Goal: Information Seeking & Learning: Learn about a topic

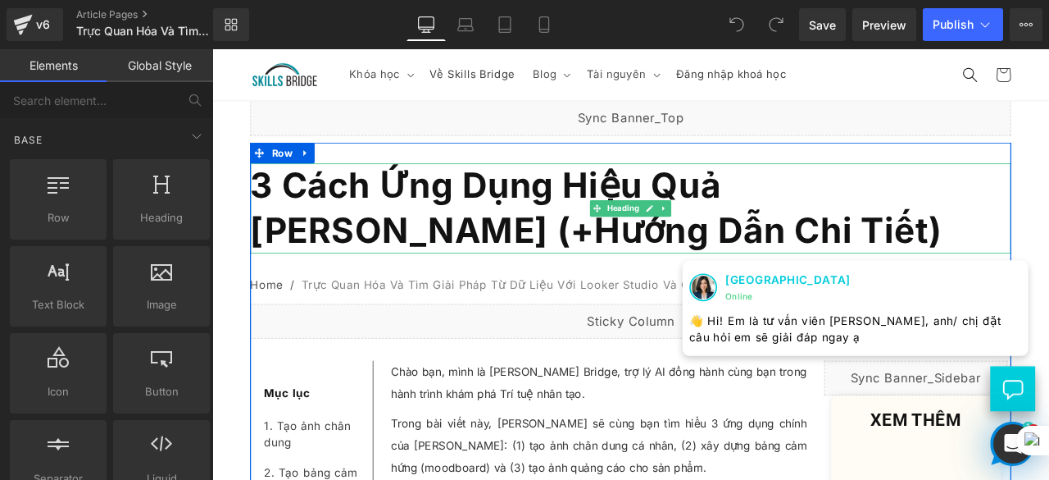
click at [726, 270] on h1 "3 Cách Ứng Dụng Hiệu Quả [PERSON_NAME] (+Hướng Dẫn Chi Tiết)" at bounding box center [708, 237] width 902 height 107
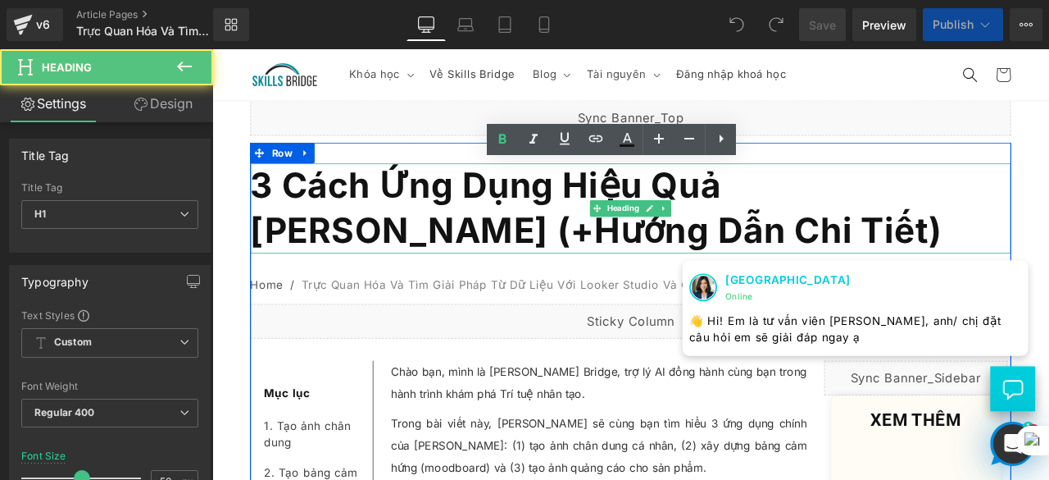
click at [726, 270] on h1 "3 Cách Ứng Dụng Hiệu Quả [PERSON_NAME] (+Hướng Dẫn Chi Tiết)" at bounding box center [708, 237] width 902 height 107
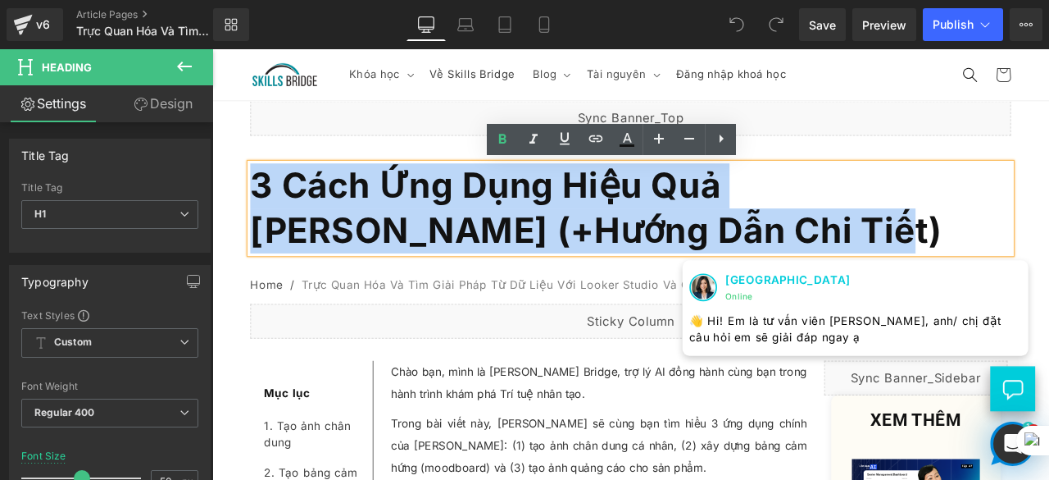
drag, startPoint x: 713, startPoint y: 266, endPoint x: 258, endPoint y: 214, distance: 458.0
click at [258, 214] on h1 "3 Cách Ứng Dụng Hiệu Quả [PERSON_NAME] (+Hướng Dẫn Chi Tiết)" at bounding box center [708, 237] width 902 height 107
paste div
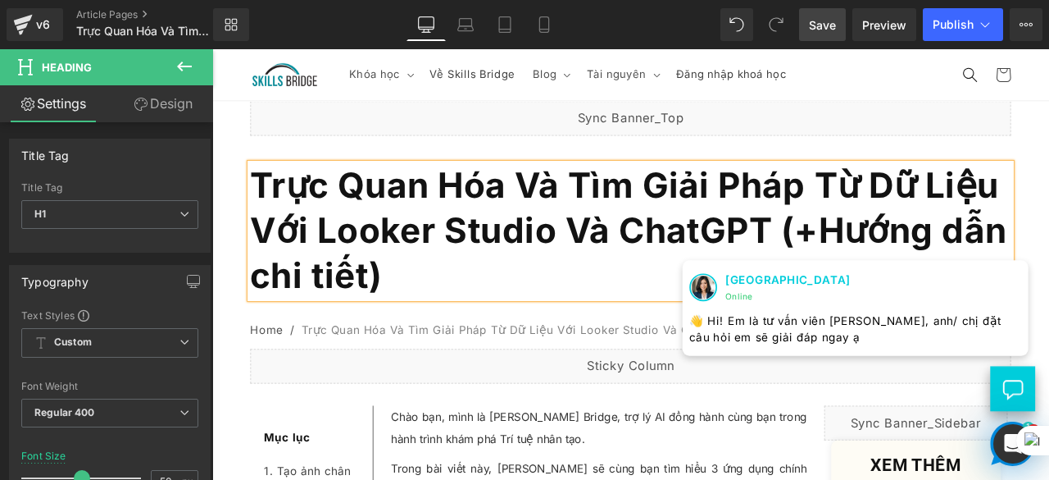
click at [825, 22] on span "Save" at bounding box center [822, 24] width 27 height 17
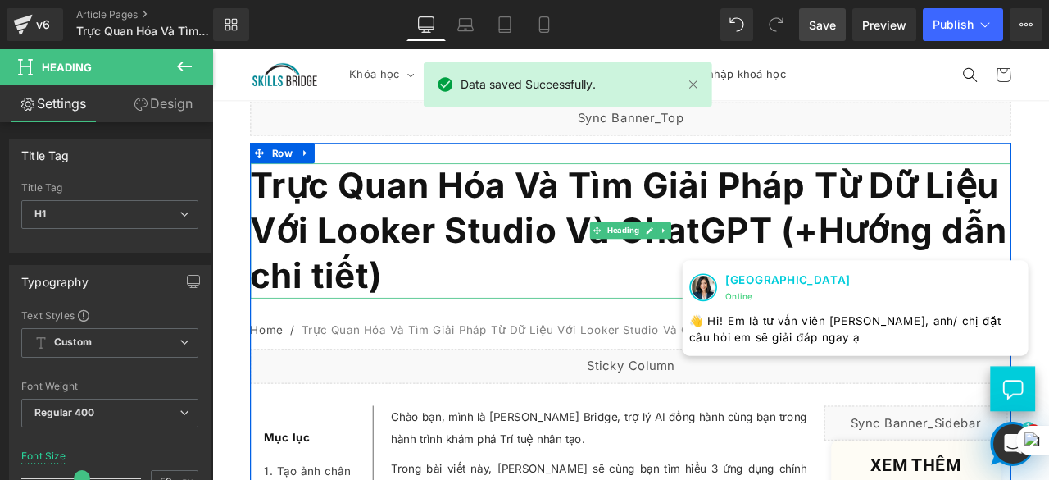
scroll to position [246, 0]
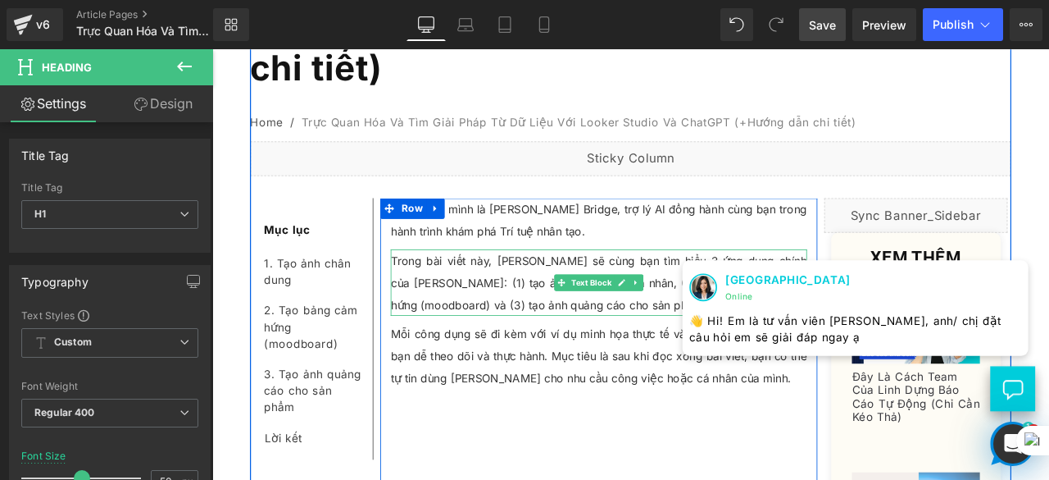
click at [522, 330] on p "Trong bài viết này, [PERSON_NAME] sẽ cùng bạn tìm hiểu 3 ứng dụng chính của [PE…" at bounding box center [671, 325] width 494 height 79
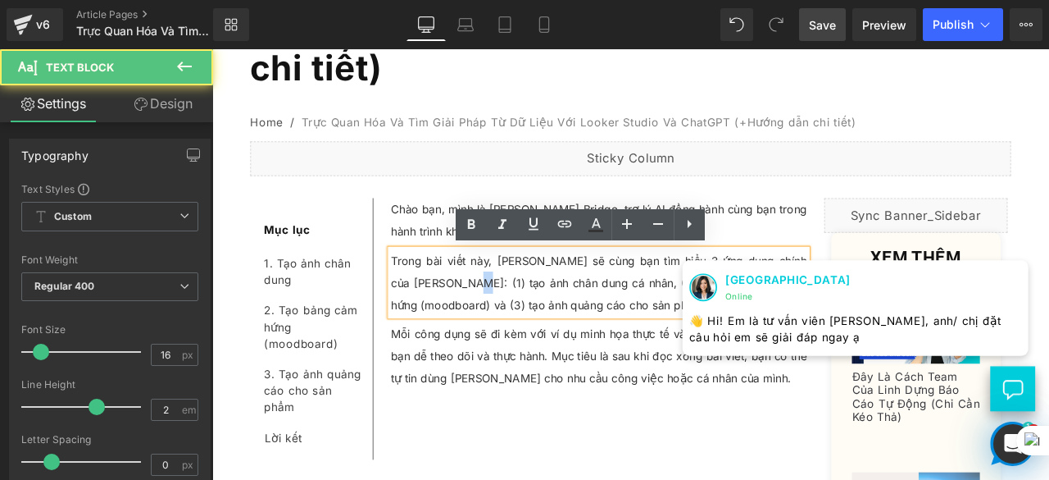
click at [522, 330] on p "Trong bài viết này, [PERSON_NAME] sẽ cùng bạn tìm hiểu 3 ứng dụng chính của [PE…" at bounding box center [671, 325] width 494 height 79
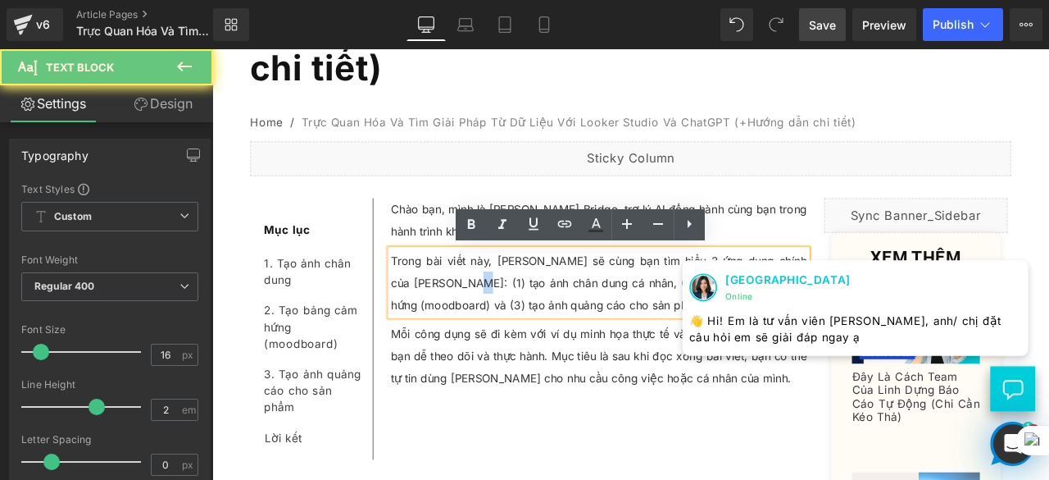
click at [522, 331] on p "Trong bài viết này, [PERSON_NAME] sẽ cùng bạn tìm hiểu 3 ứng dụng chính của [PE…" at bounding box center [671, 325] width 494 height 79
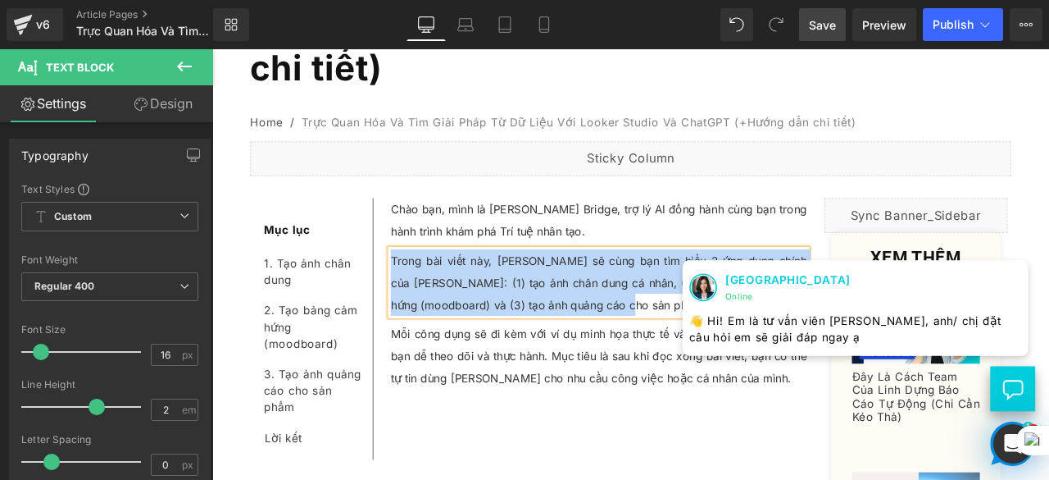
paste div
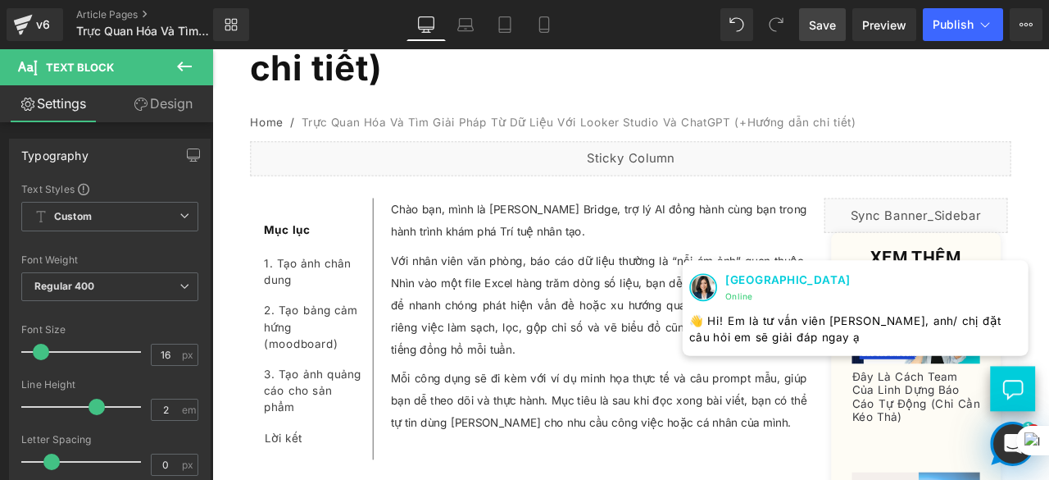
click at [829, 18] on span "Save" at bounding box center [822, 24] width 27 height 17
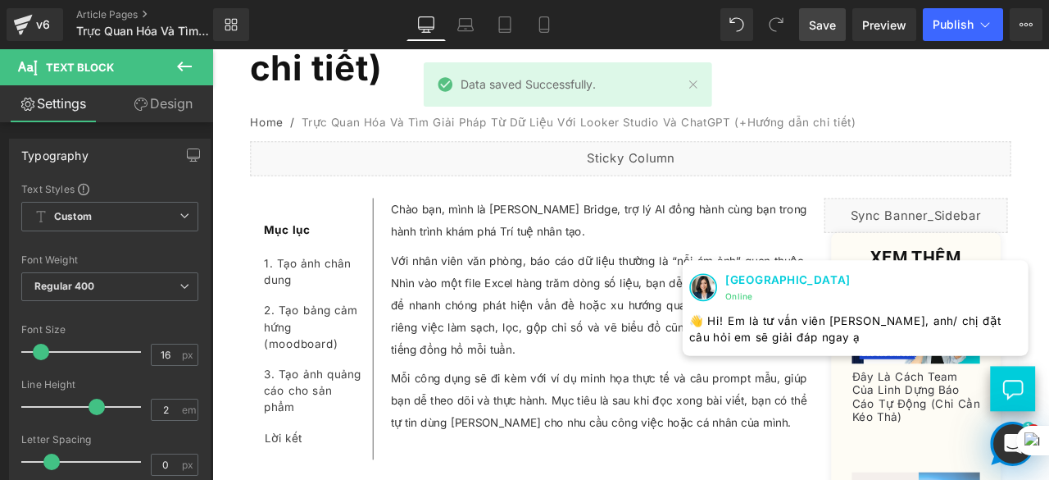
click at [838, 24] on link "Save" at bounding box center [822, 24] width 47 height 33
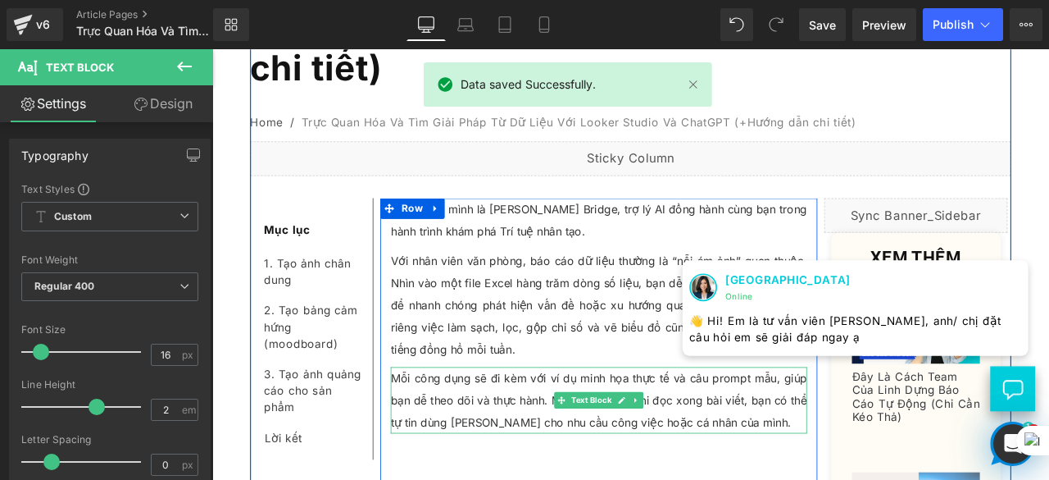
click at [514, 443] on p "Mỗi công dụng sẽ đi kèm với ví dụ minh họa thực tế và câu prompt mẫu, giúp bạn …" at bounding box center [671, 464] width 494 height 79
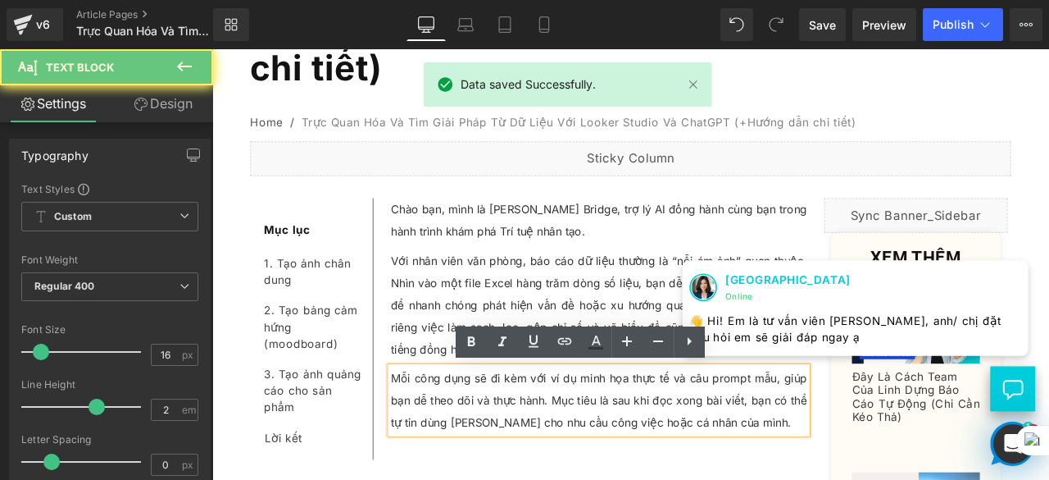
click at [514, 443] on p "Mỗi công dụng sẽ đi kèm với ví dụ minh họa thực tế và câu prompt mẫu, giúp bạn …" at bounding box center [671, 464] width 494 height 79
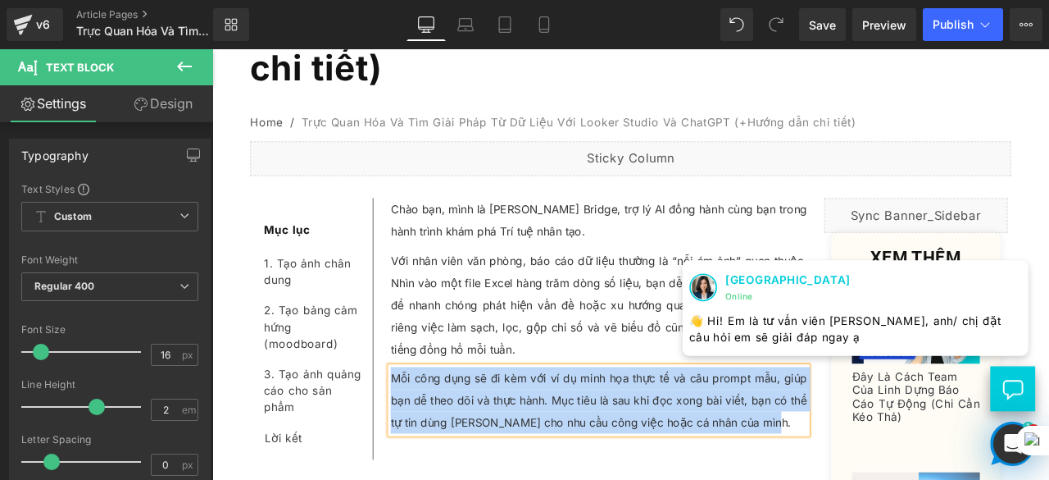
paste div
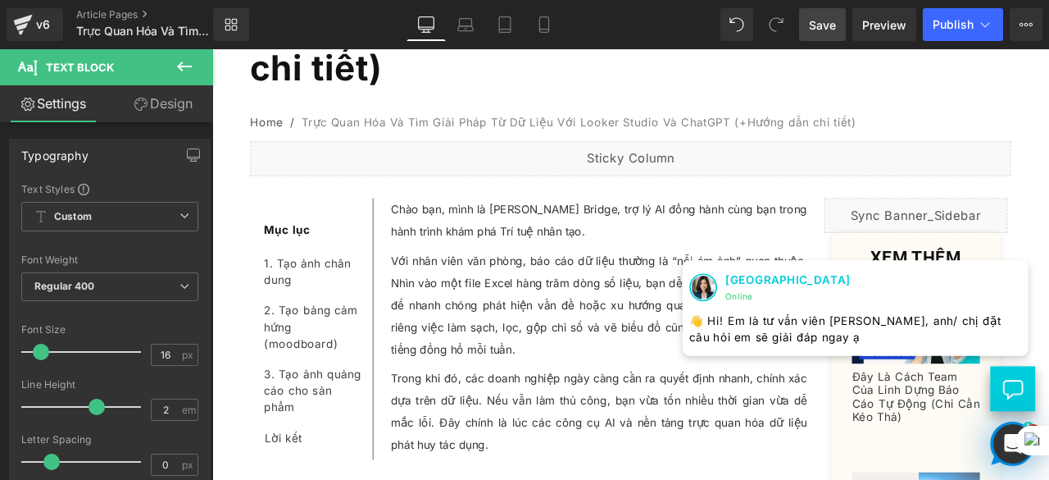
click at [817, 30] on span "Save" at bounding box center [822, 24] width 27 height 17
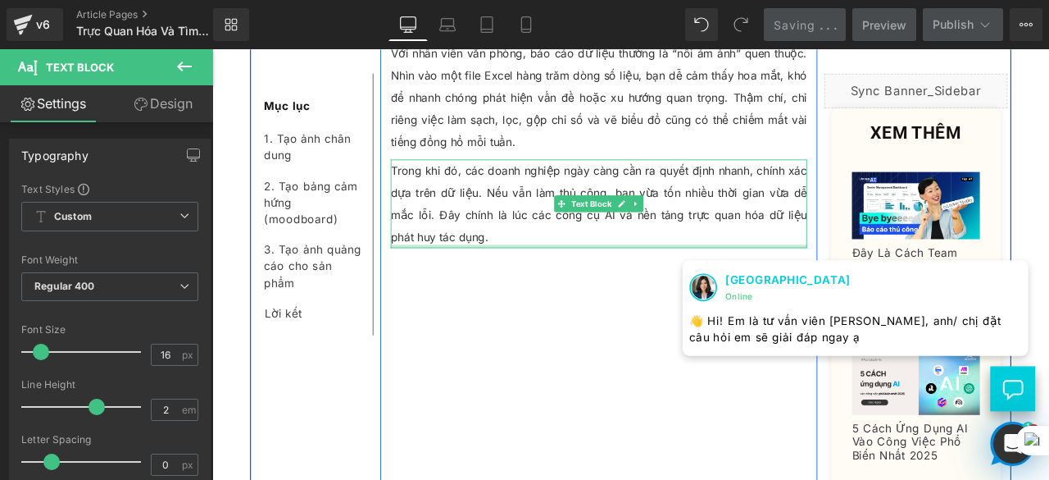
scroll to position [738, 0]
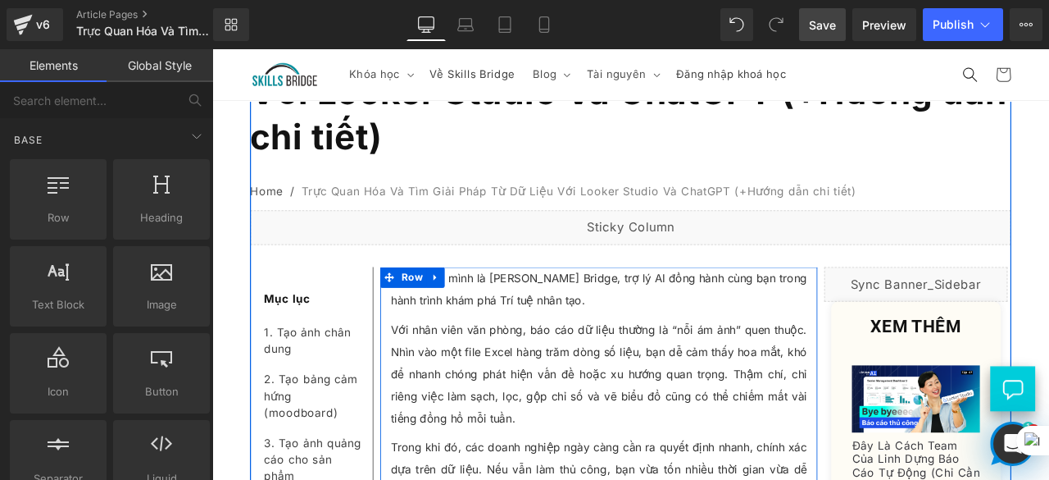
scroll to position [328, 0]
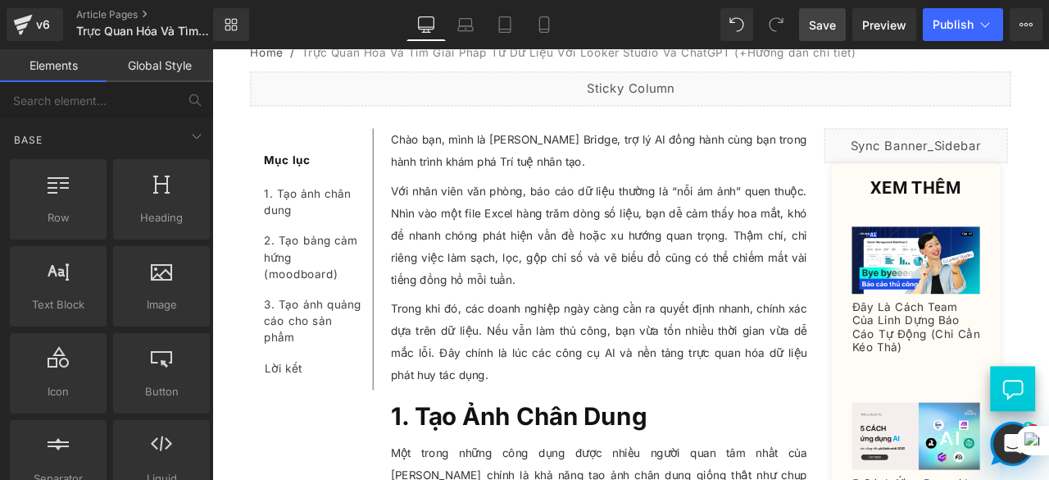
click at [835, 15] on link "Save" at bounding box center [822, 24] width 47 height 33
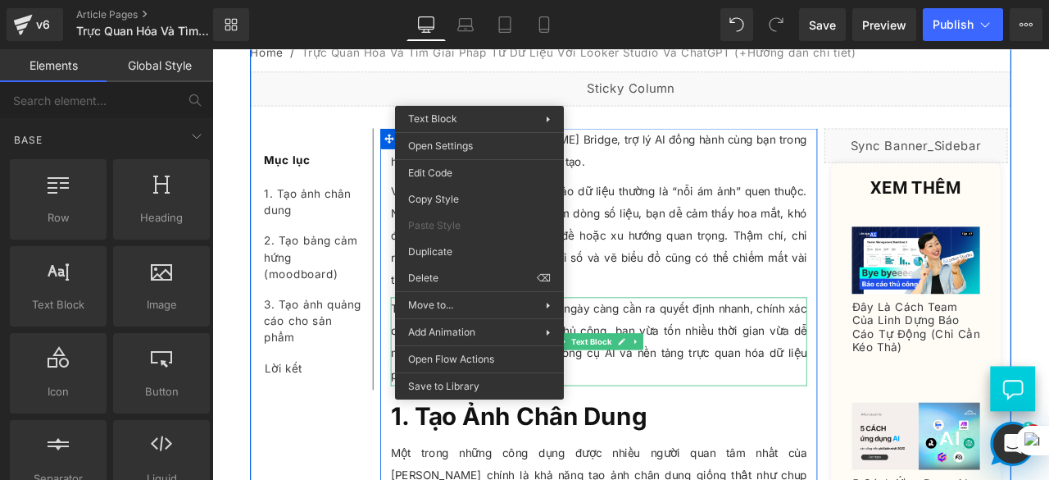
scroll to position [492, 0]
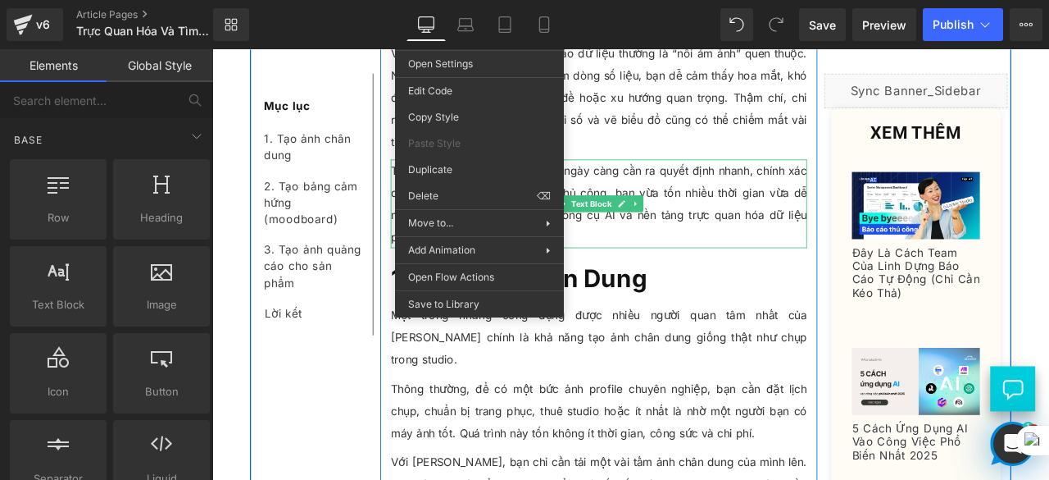
click at [704, 393] on p "Một trong những công dụng được nhiều người quan tâm nhất của [PERSON_NAME] chín…" at bounding box center [671, 390] width 494 height 79
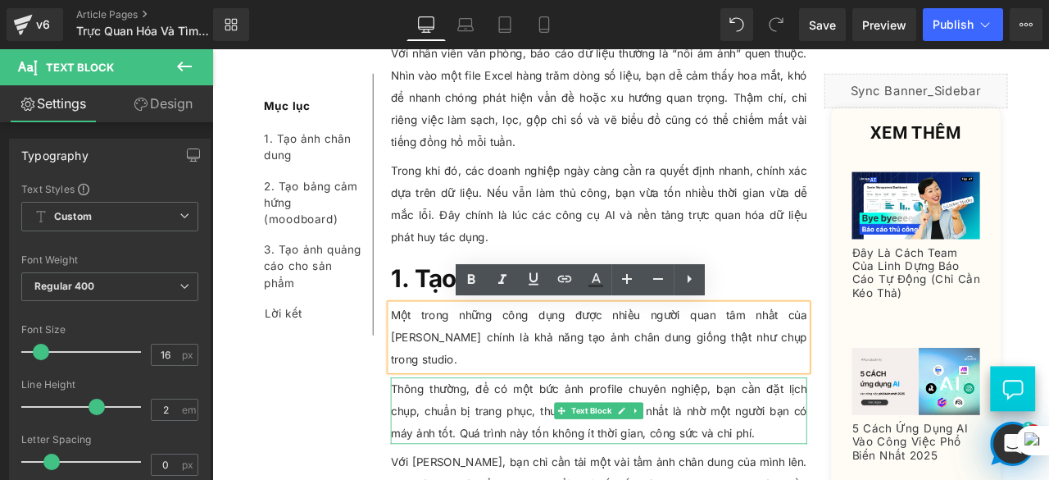
click at [626, 438] on p "Thông thường, để có một bức ảnh profile chuyên nghiệp, bạn cần đặt lịch chụp, c…" at bounding box center [671, 477] width 494 height 79
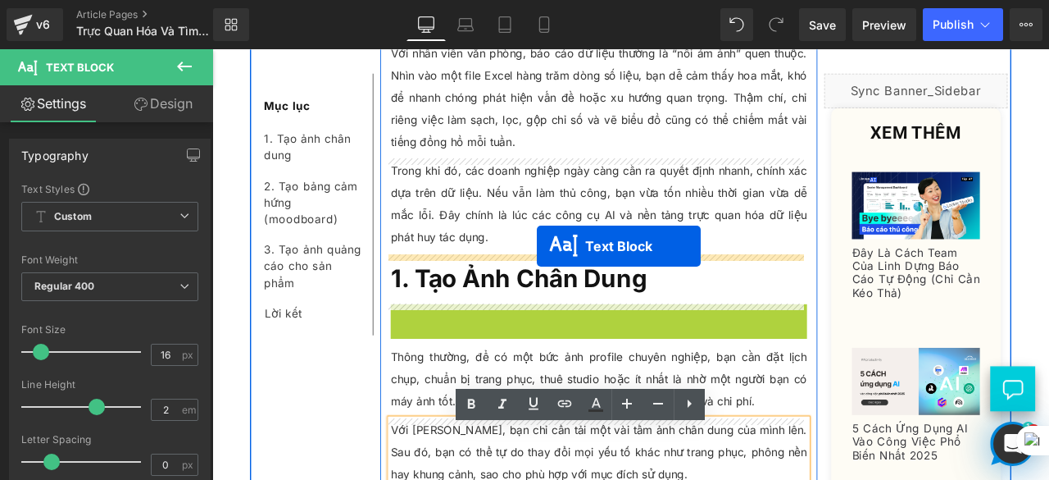
drag, startPoint x: 617, startPoint y: 368, endPoint x: 597, endPoint y: 282, distance: 88.5
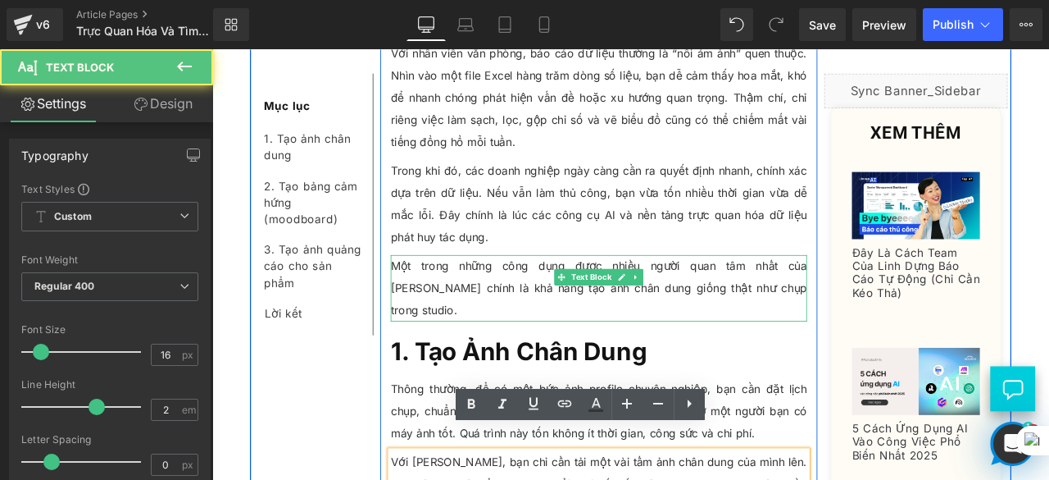
click at [527, 314] on p "Một trong những công dụng được nhiều người quan tâm nhất của [PERSON_NAME] chín…" at bounding box center [671, 332] width 494 height 79
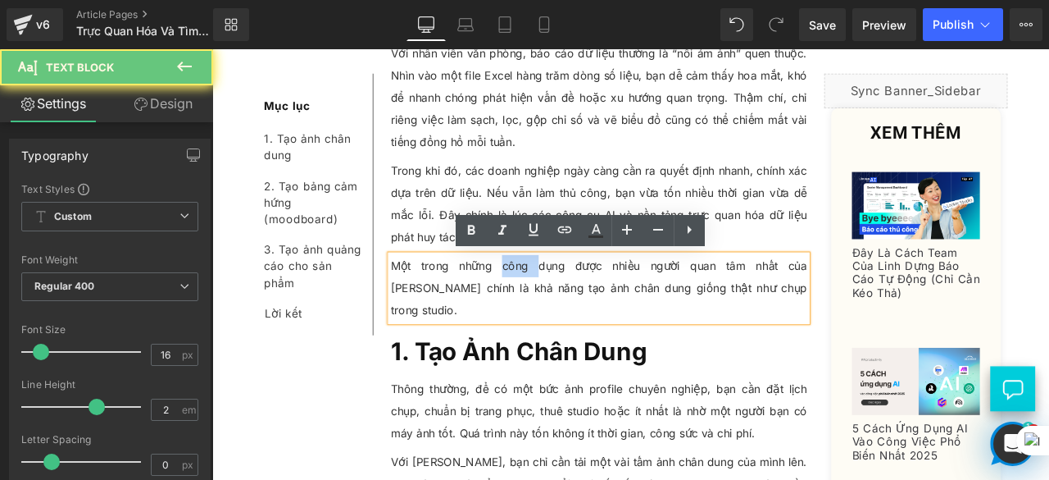
click at [527, 314] on p "Một trong những công dụng được nhiều người quan tâm nhất của [PERSON_NAME] chín…" at bounding box center [671, 332] width 494 height 79
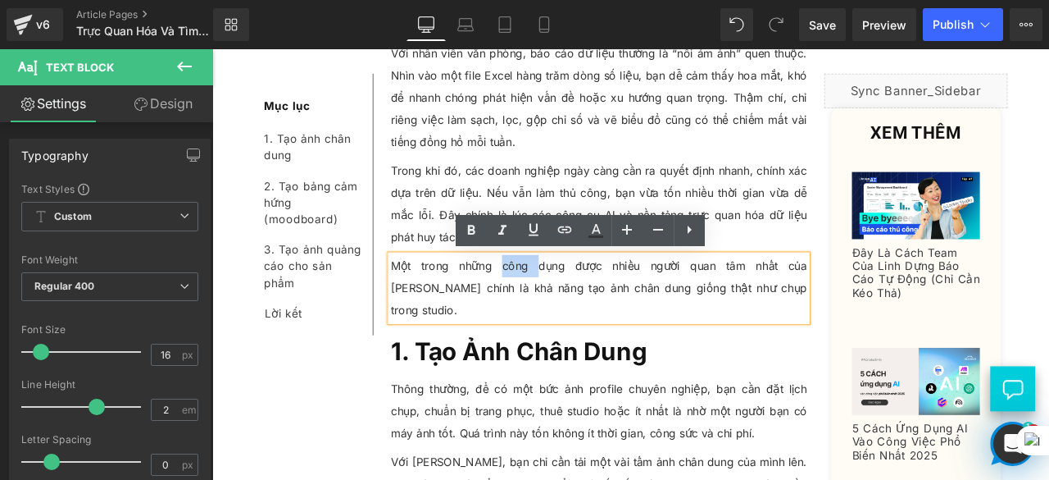
click at [527, 314] on p "Một trong những công dụng được nhiều người quan tâm nhất của [PERSON_NAME] chín…" at bounding box center [671, 332] width 494 height 79
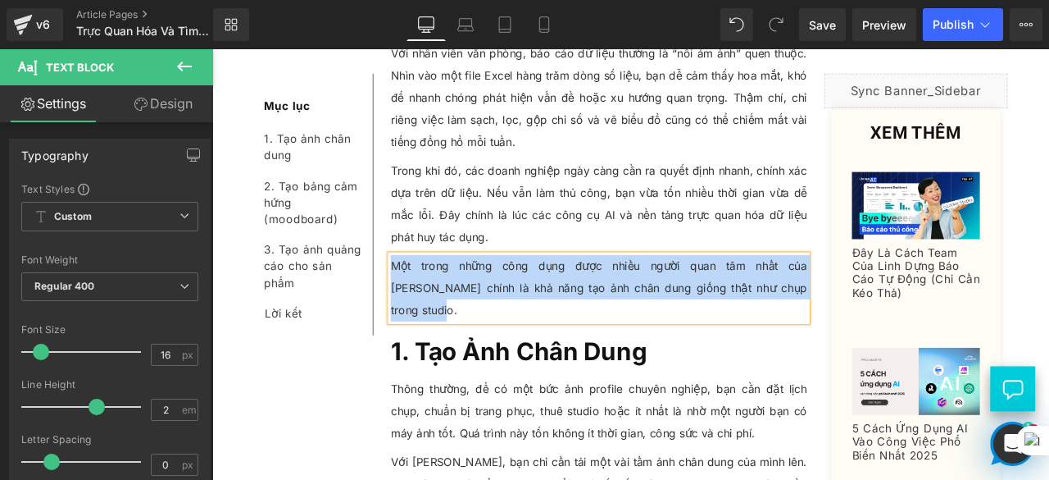
paste div
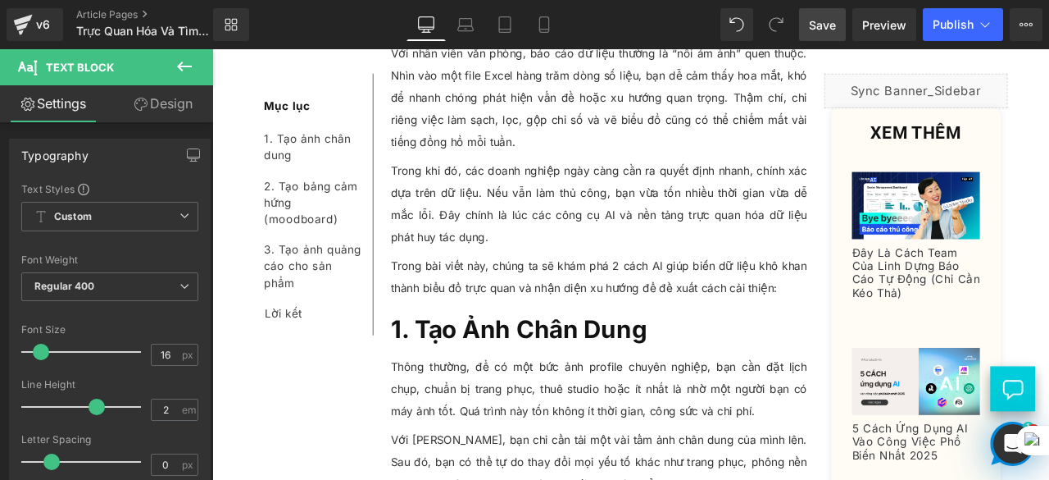
drag, startPoint x: 823, startPoint y: 20, endPoint x: 631, endPoint y: 103, distance: 208.9
click at [823, 20] on span "Save" at bounding box center [822, 24] width 27 height 17
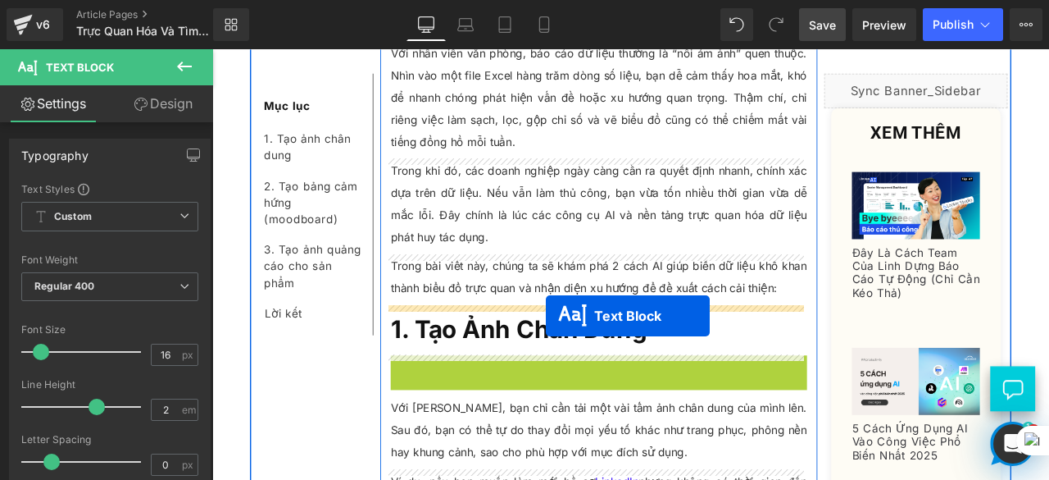
drag, startPoint x: 613, startPoint y: 457, endPoint x: 607, endPoint y: 365, distance: 92.8
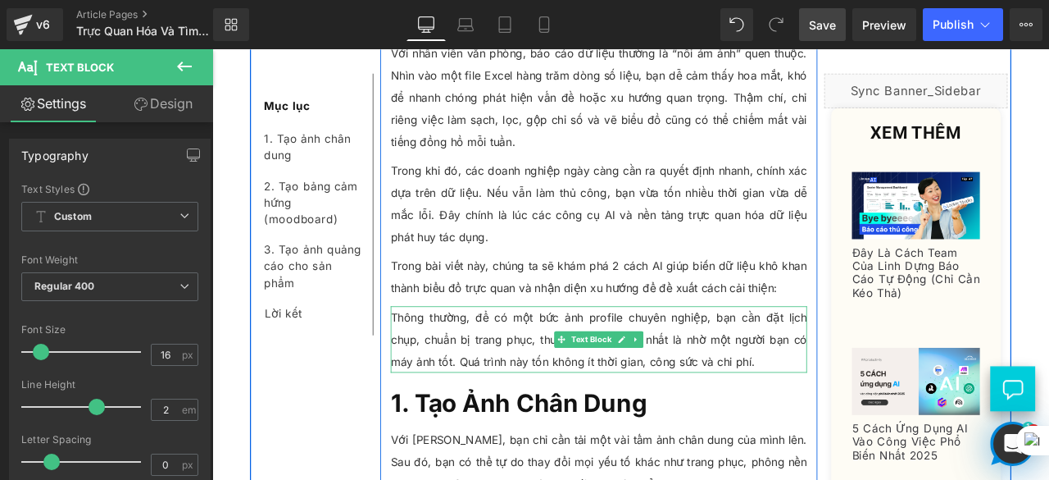
click at [559, 398] on p "Thông thường, để có một bức ảnh profile chuyên nghiệp, bạn cần đặt lịch chụp, c…" at bounding box center [671, 392] width 494 height 79
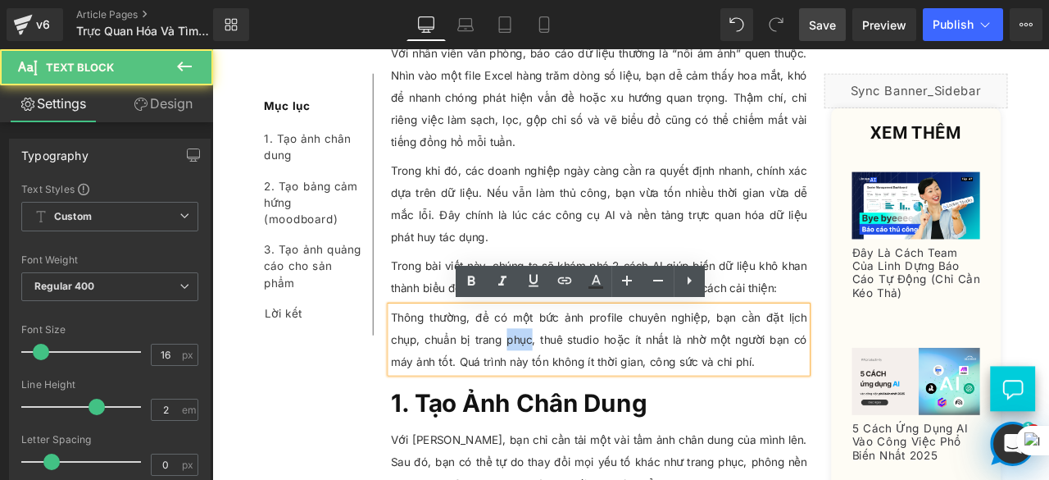
click at [559, 398] on p "Thông thường, để có một bức ảnh profile chuyên nghiệp, bạn cần đặt lịch chụp, c…" at bounding box center [671, 392] width 494 height 79
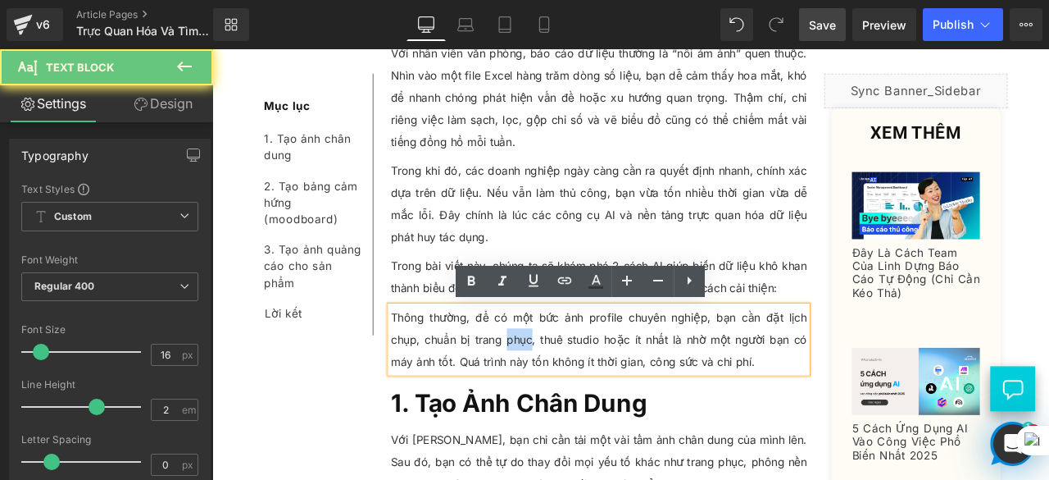
click at [559, 398] on p "Thông thường, để có một bức ảnh profile chuyên nghiệp, bạn cần đặt lịch chụp, c…" at bounding box center [671, 392] width 494 height 79
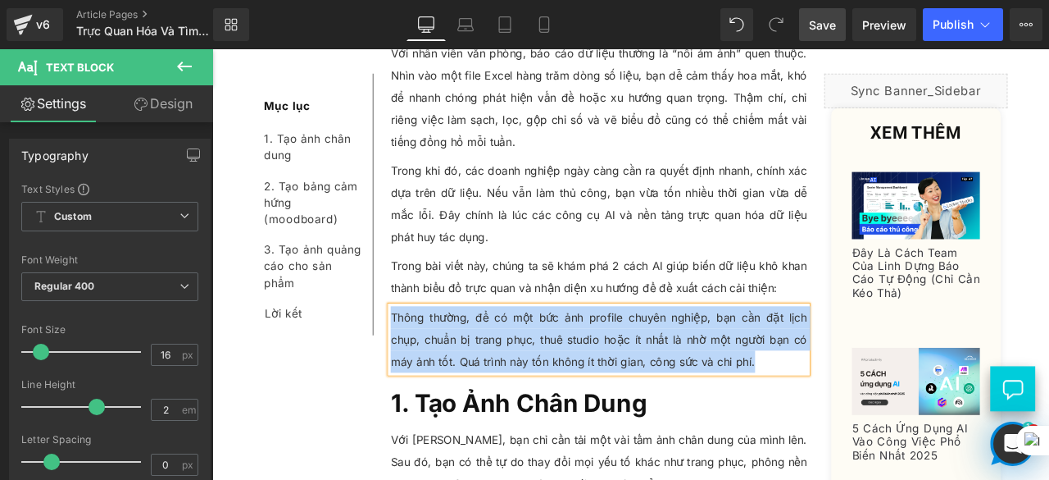
paste div
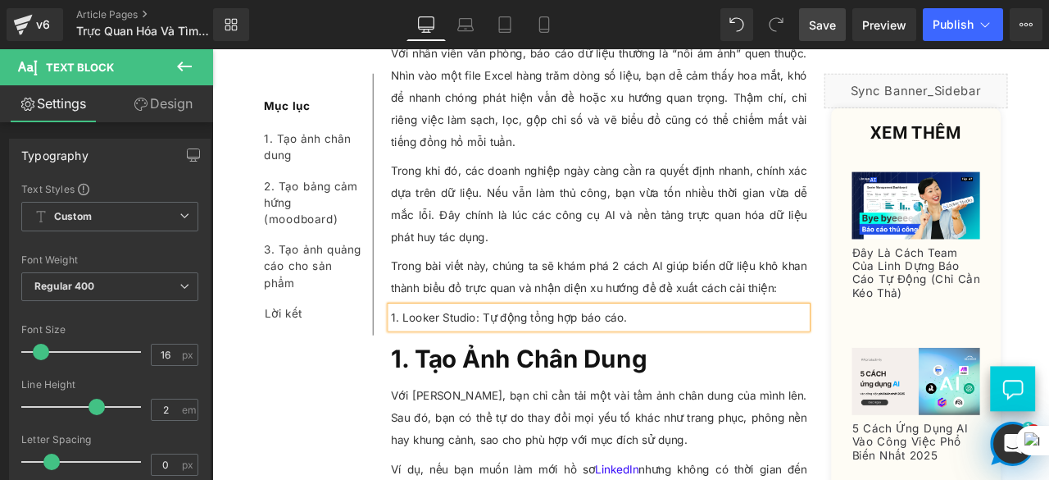
click at [812, 23] on span "Save" at bounding box center [822, 24] width 27 height 17
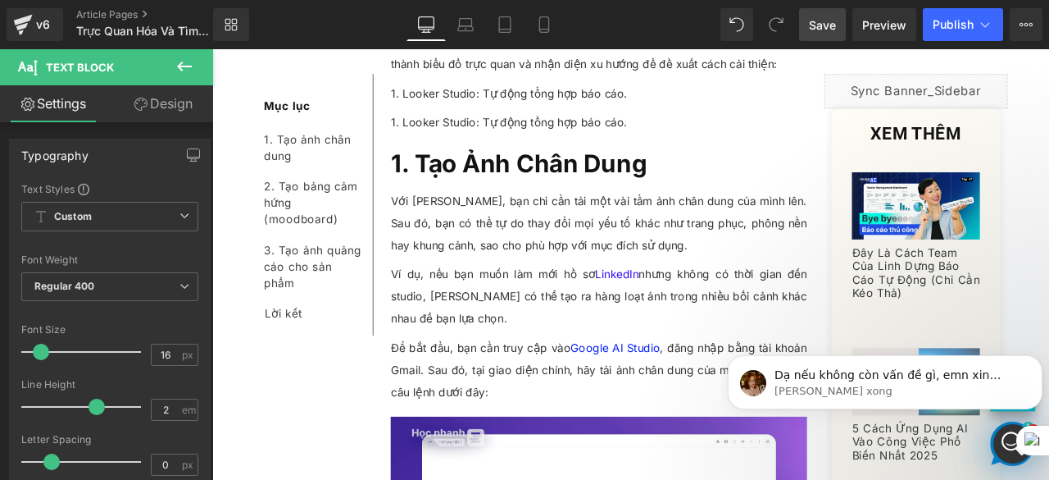
scroll to position [764, 0]
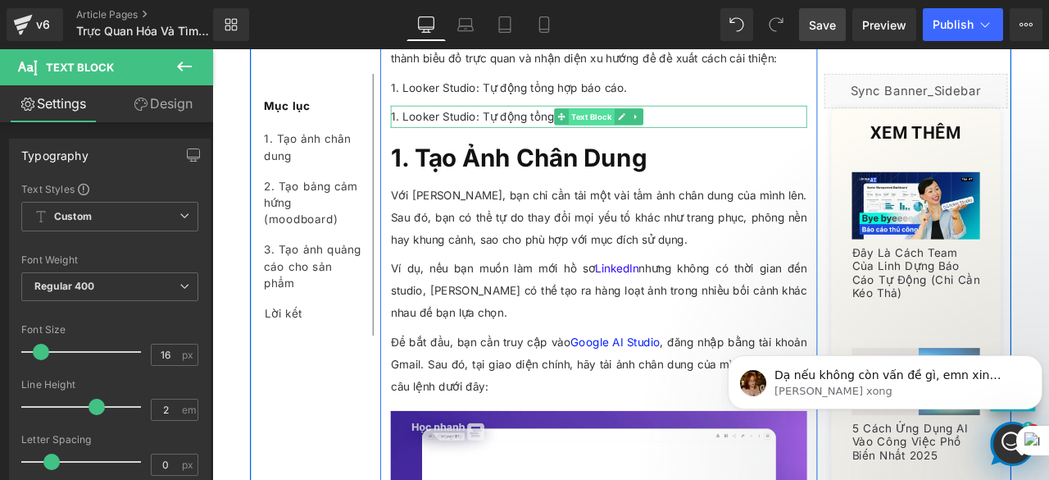
click at [643, 126] on span "Text Block" at bounding box center [662, 129] width 54 height 20
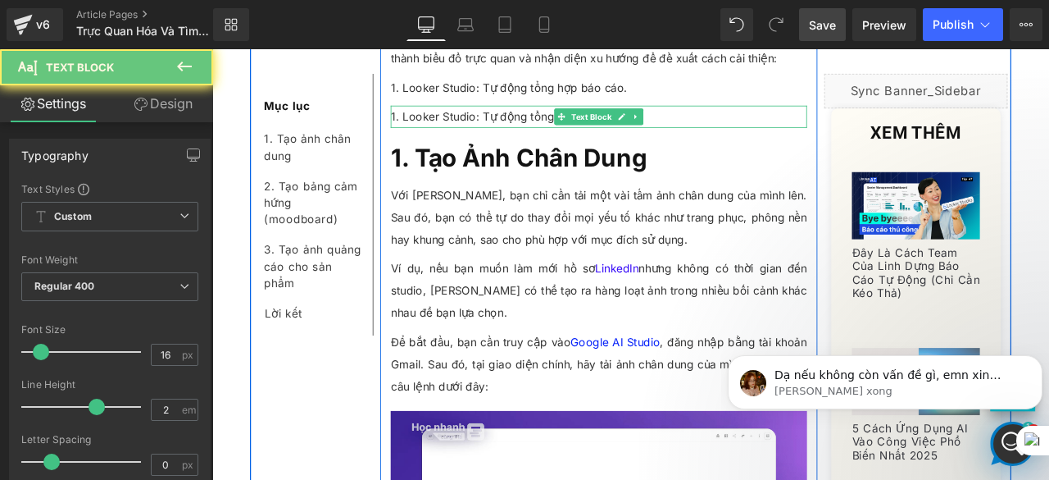
click at [760, 124] on p "1. Looker Studio: Tự động tổng hợp báo cáo." at bounding box center [671, 129] width 494 height 26
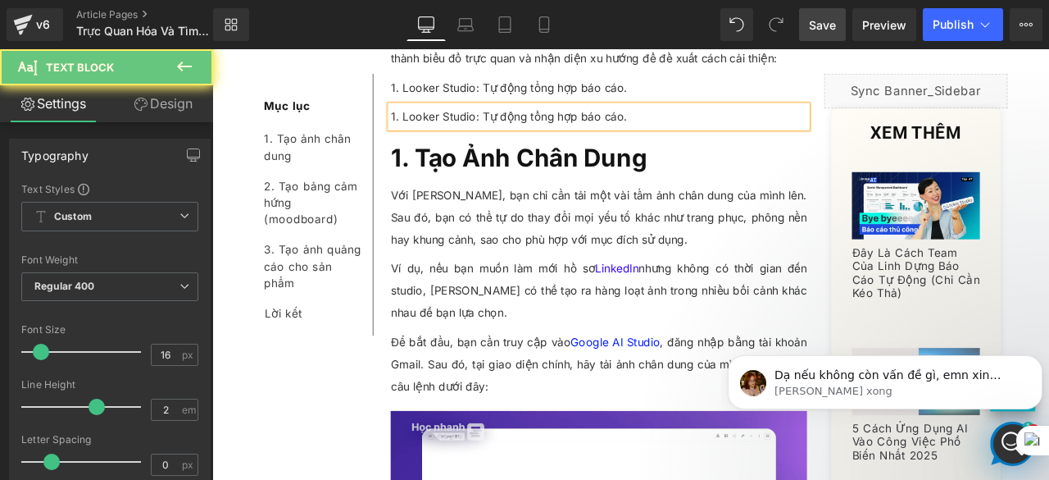
click at [760, 124] on p "1. Looker Studio: Tự động tổng hợp báo cáo." at bounding box center [671, 129] width 494 height 26
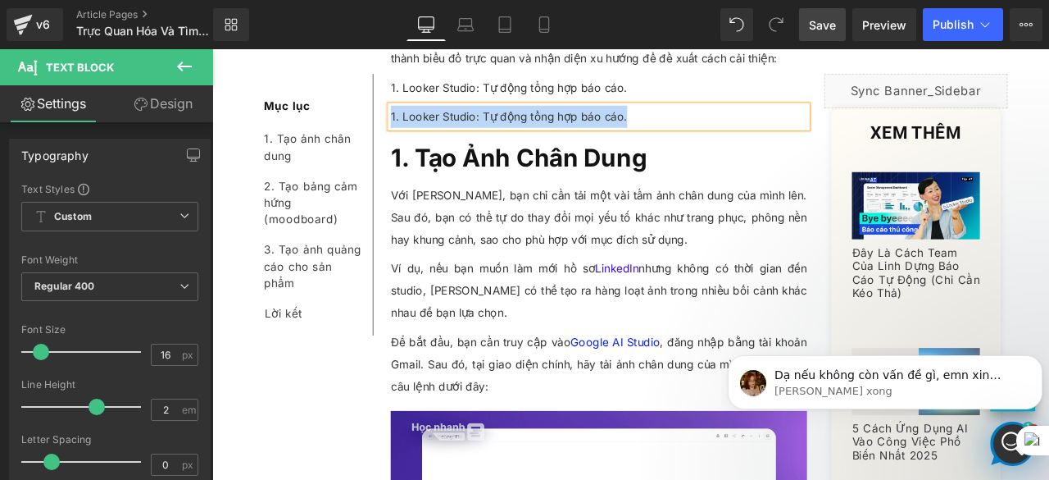
paste div
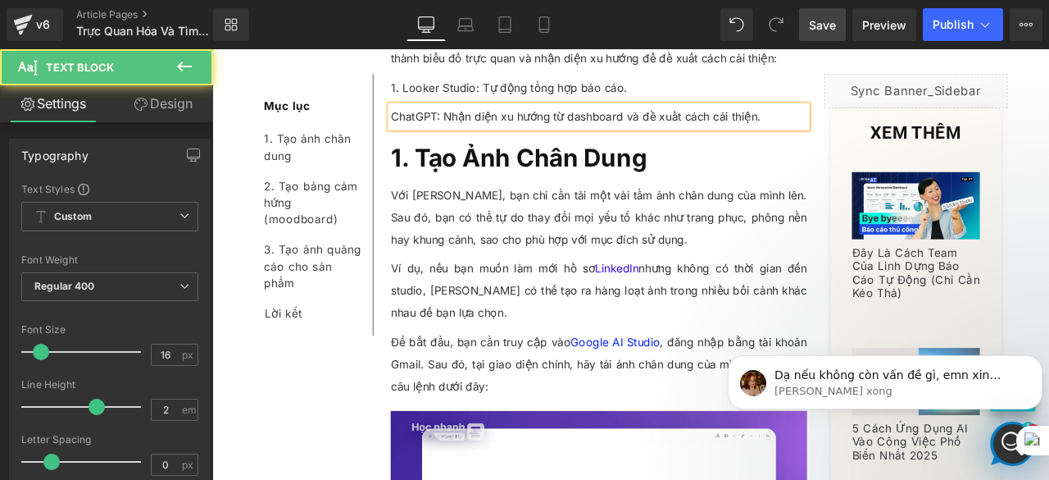
click at [424, 129] on p "ChatGPT: Nhận diện xu hướng từ dashboard và đề xuất cách cải thiện." at bounding box center [671, 129] width 494 height 26
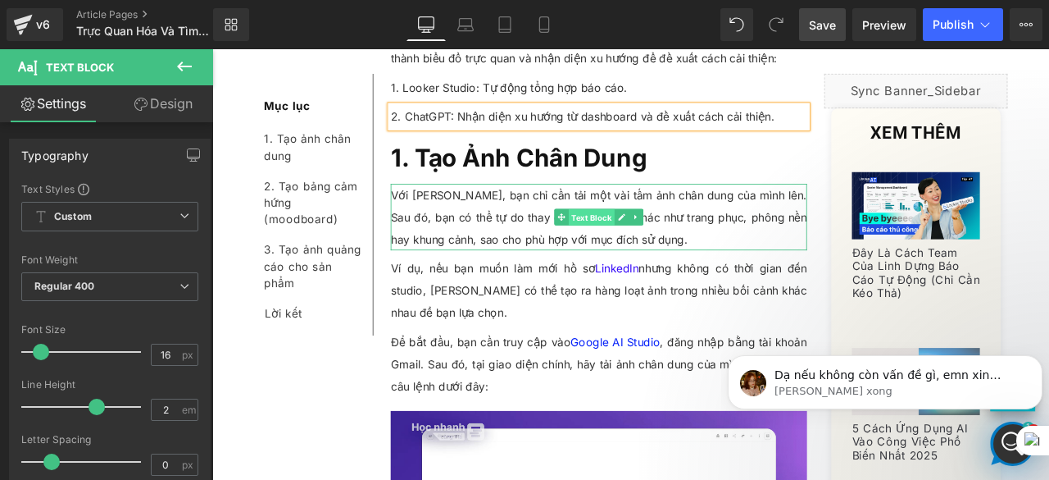
click at [682, 248] on span "Text Block" at bounding box center [662, 248] width 54 height 20
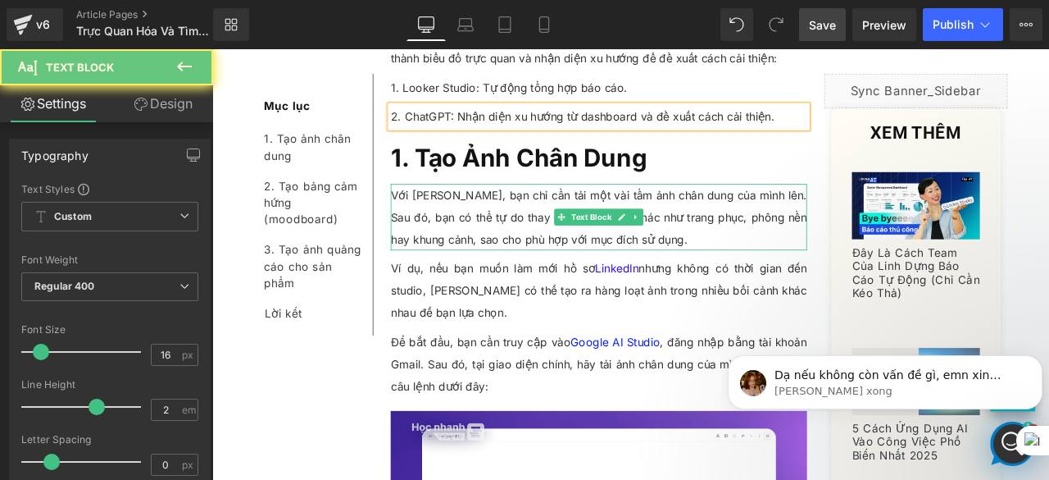
click at [887, 228] on p "Với [PERSON_NAME], bạn chỉ cần tải một vài tấm ảnh chân dung của mình lên. Sau …" at bounding box center [671, 247] width 494 height 79
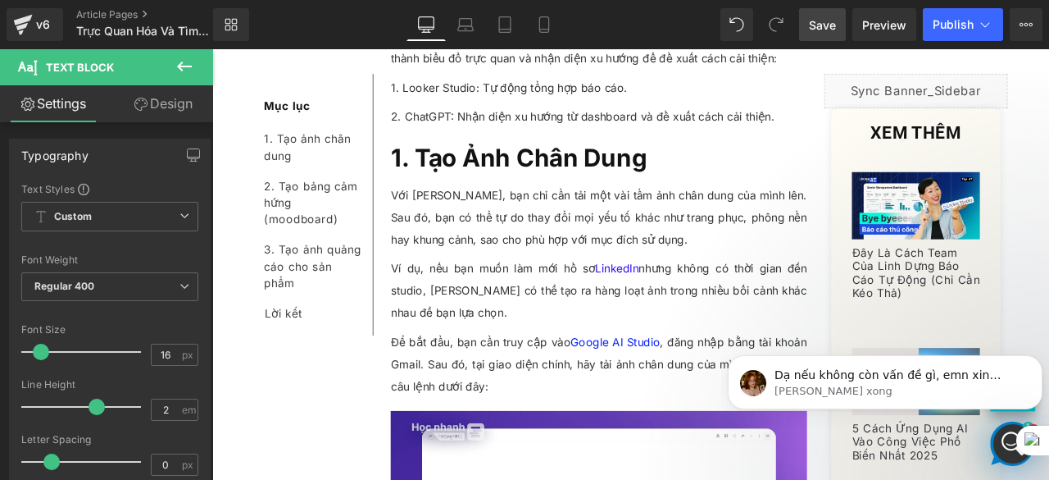
click at [812, 23] on span "Save" at bounding box center [822, 24] width 27 height 17
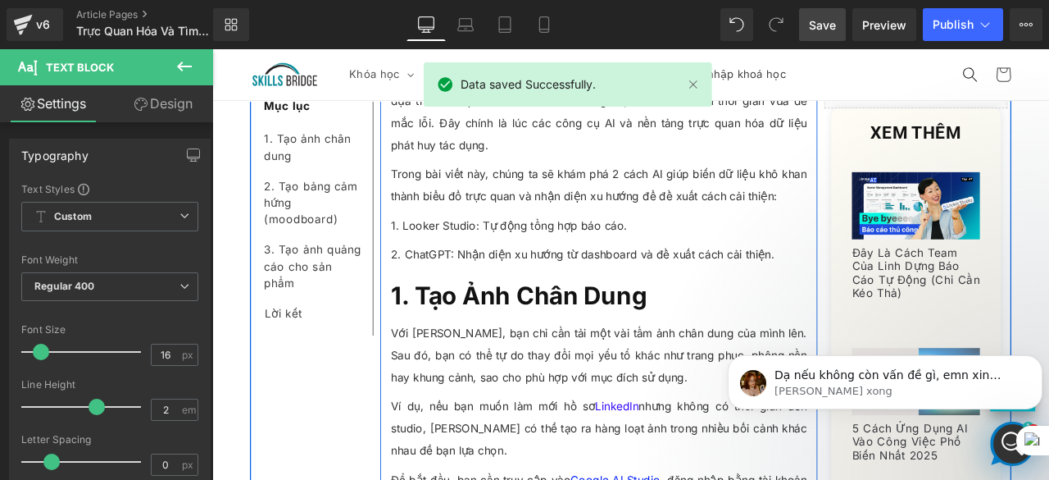
scroll to position [436, 0]
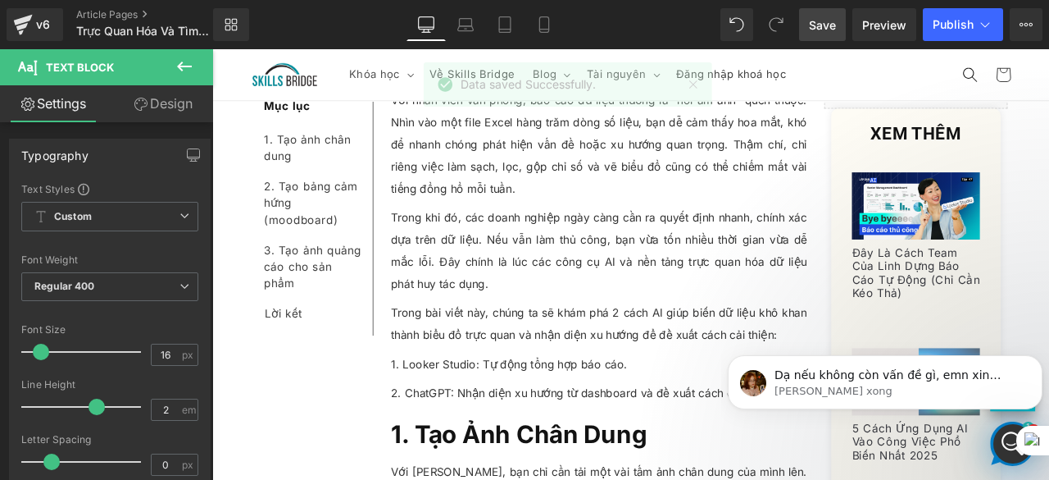
click at [810, 18] on link "Save" at bounding box center [822, 24] width 47 height 33
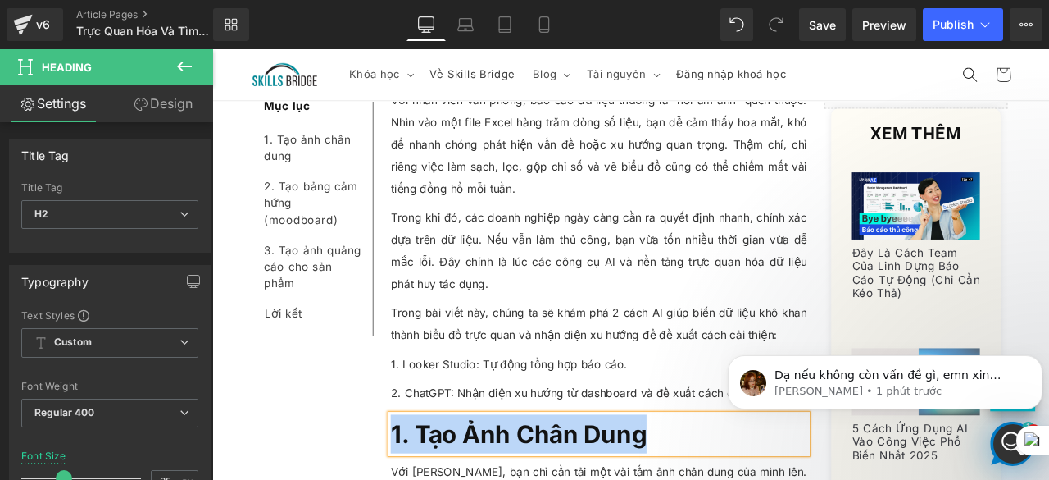
paste div
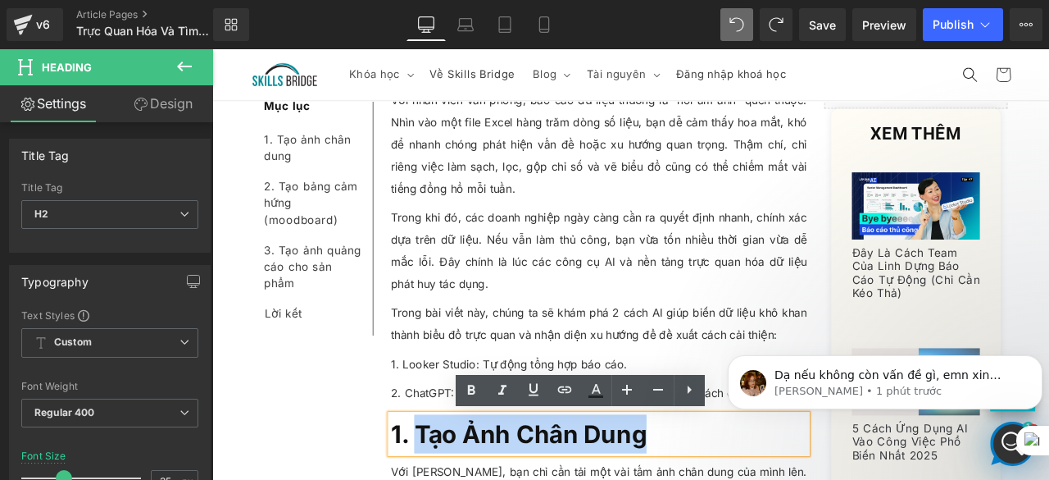
drag, startPoint x: 451, startPoint y: 504, endPoint x: 738, endPoint y: 506, distance: 286.9
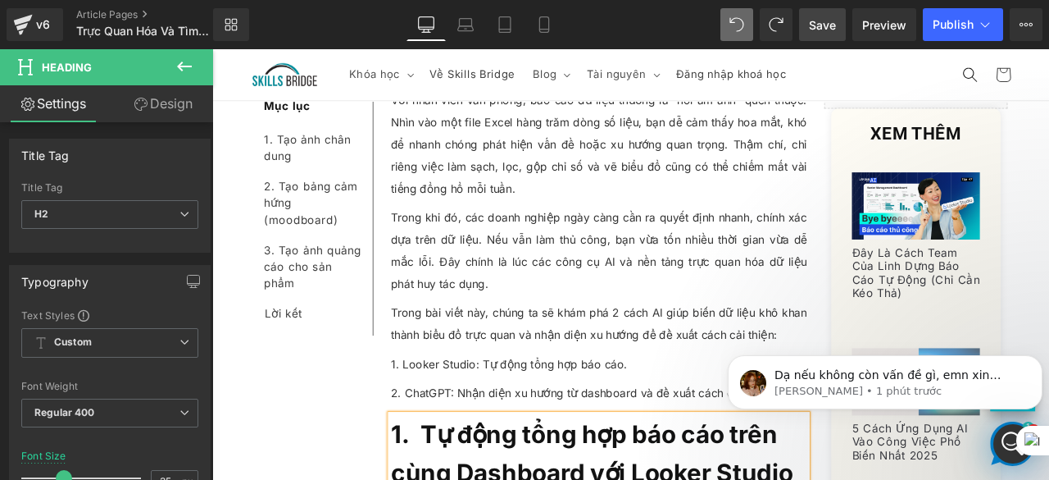
click at [818, 19] on span "Save" at bounding box center [822, 24] width 27 height 17
